Goal: Find specific page/section: Find specific page/section

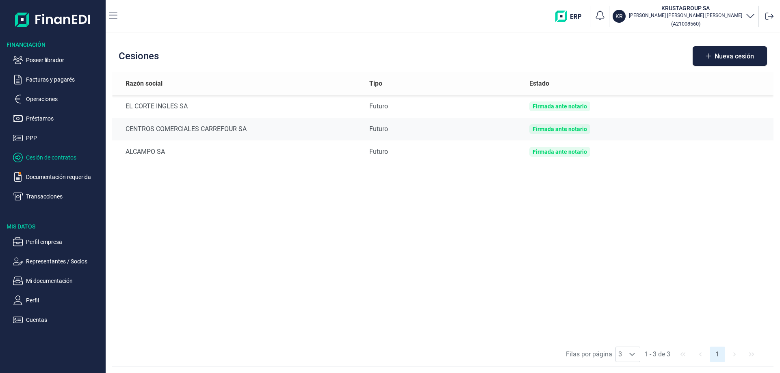
click at [366, 211] on div "Razón social Tipo Estado EL CORTE INGLES SA Futuro Firmada ante notario CENTROS…" at bounding box center [442, 207] width 661 height 270
click at [64, 279] on p "Mi documentación" at bounding box center [64, 281] width 76 height 10
